Goal: Find specific page/section: Find specific page/section

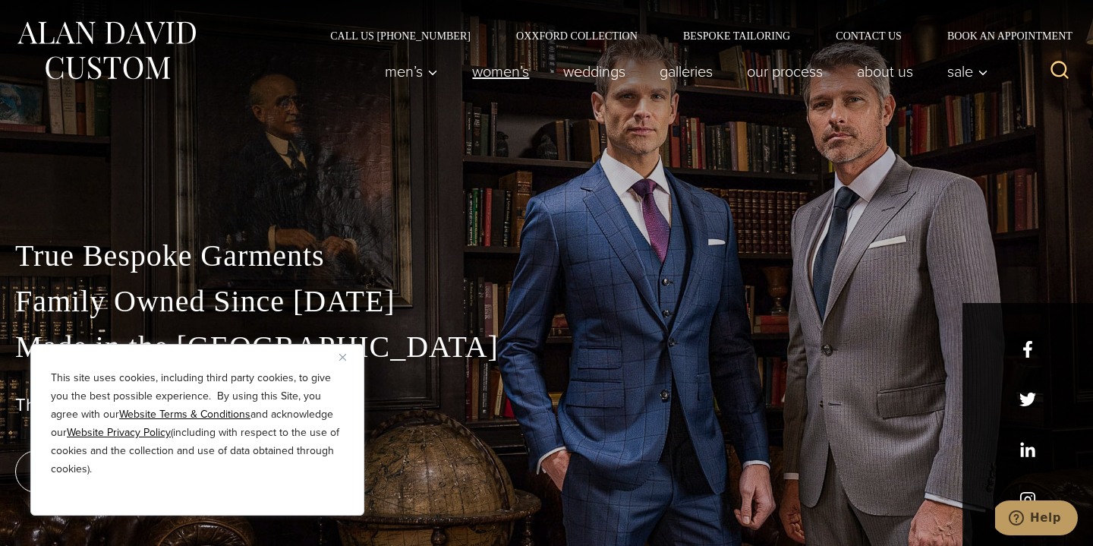
click at [485, 72] on link "Women’s" at bounding box center [500, 71] width 91 height 30
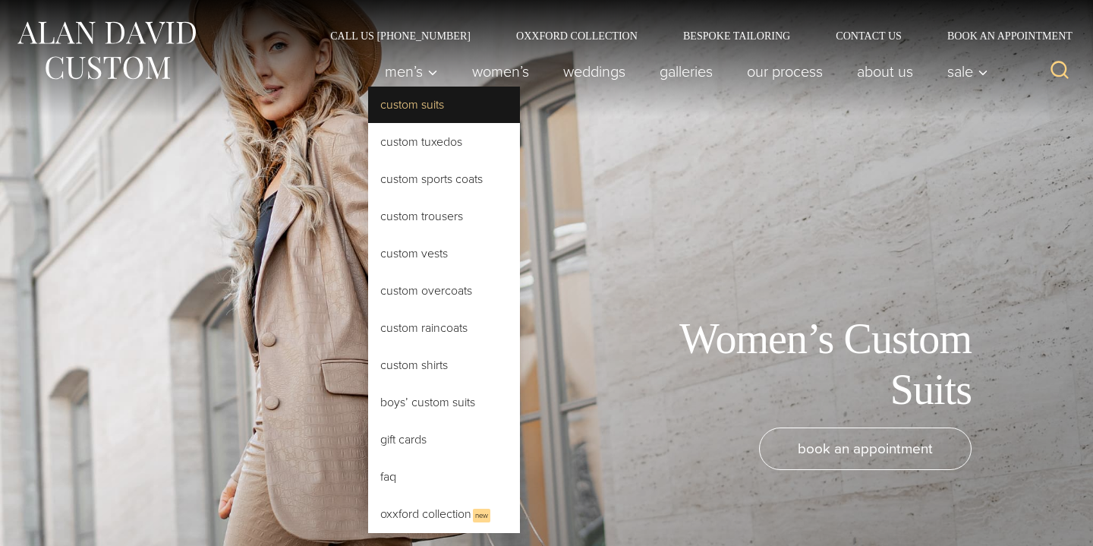
click at [385, 106] on link "Custom Suits" at bounding box center [444, 105] width 152 height 36
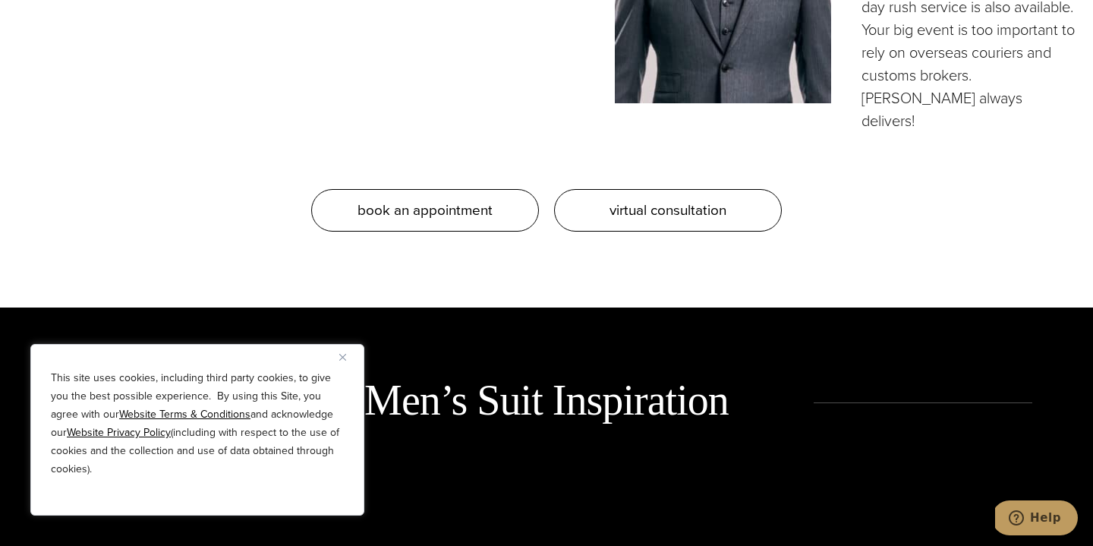
scroll to position [1590, 0]
